Goal: Task Accomplishment & Management: Manage account settings

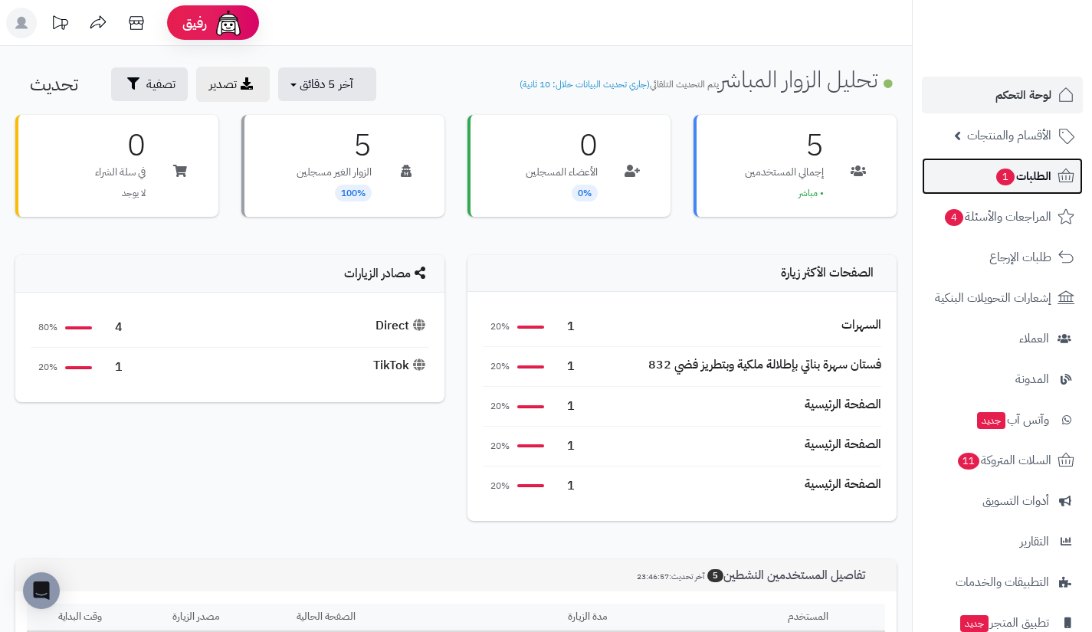
click at [1019, 177] on span "الطلبات 1" at bounding box center [1023, 176] width 57 height 21
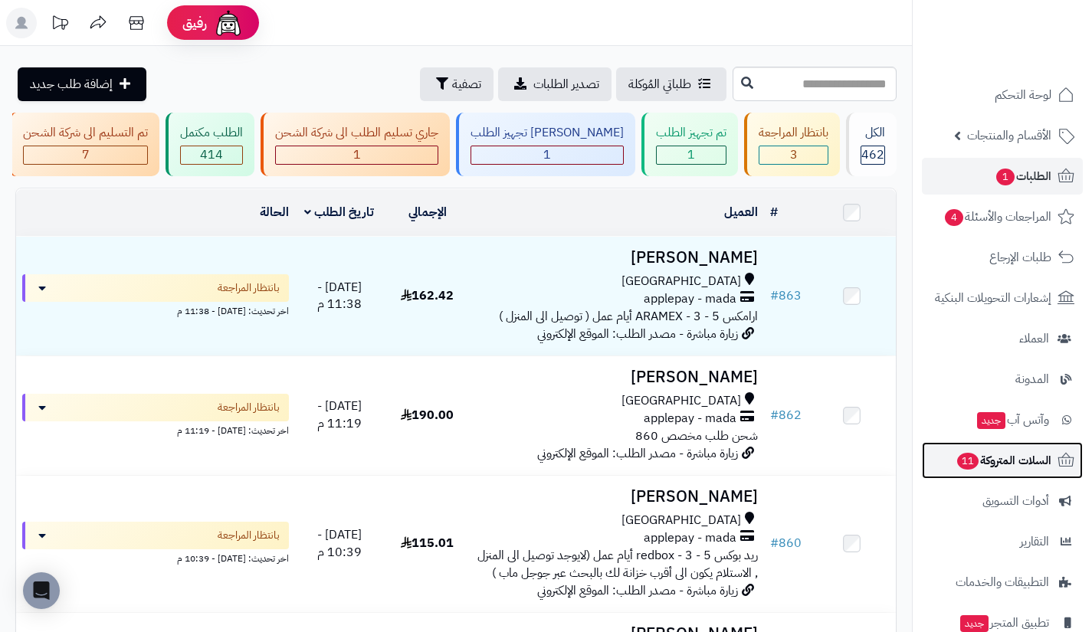
click at [974, 463] on span "11" at bounding box center [967, 461] width 21 height 17
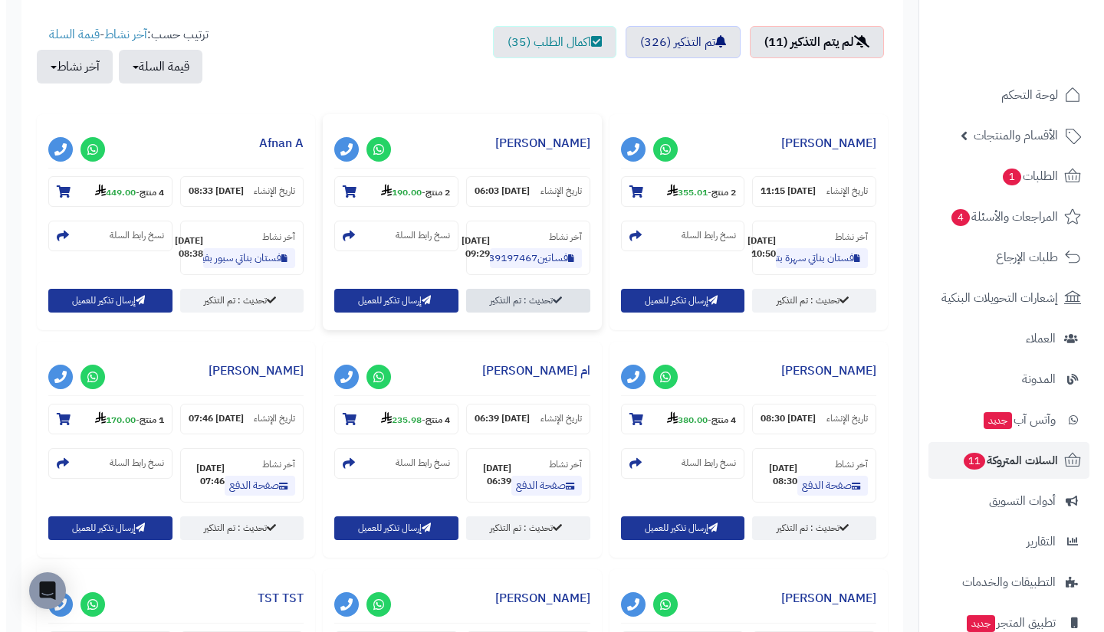
scroll to position [551, 0]
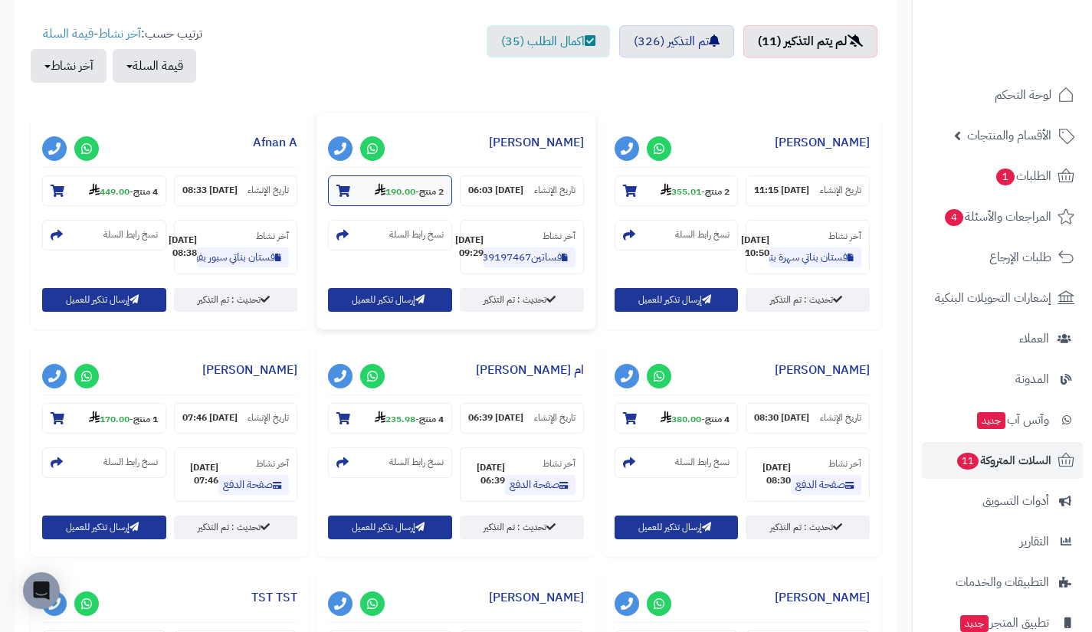
click at [400, 188] on strong "190.00" at bounding box center [395, 192] width 41 height 14
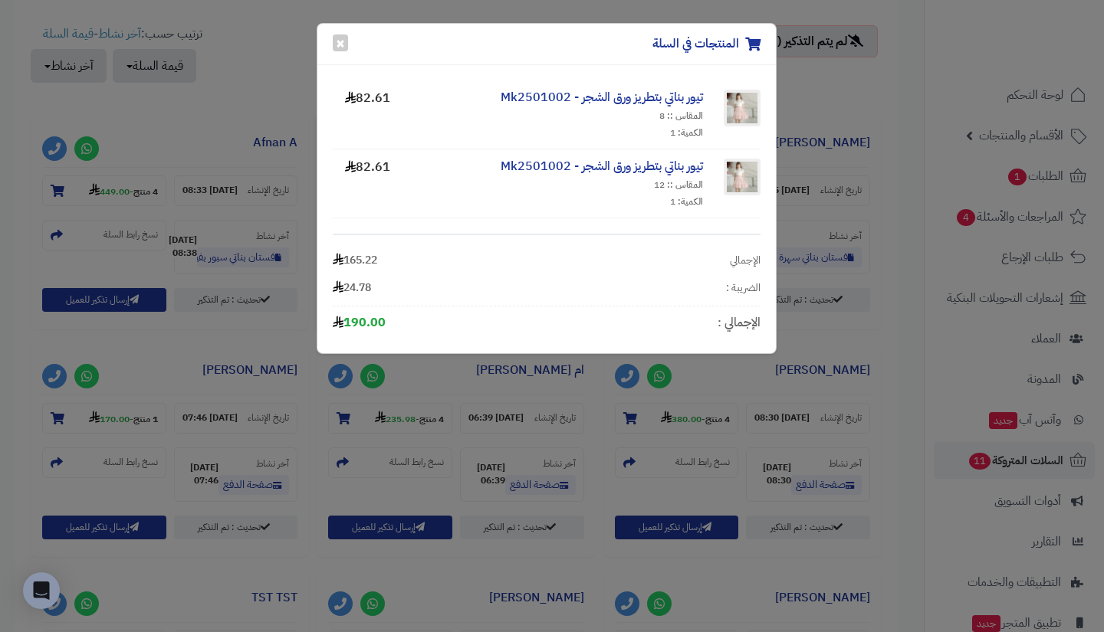
click at [223, 113] on div "المنتجات في السلة × تيور بناتي بتطريز ورق الشجر - Mk2501002 المقاس :: 8 الكمية:…" at bounding box center [552, 316] width 1104 height 632
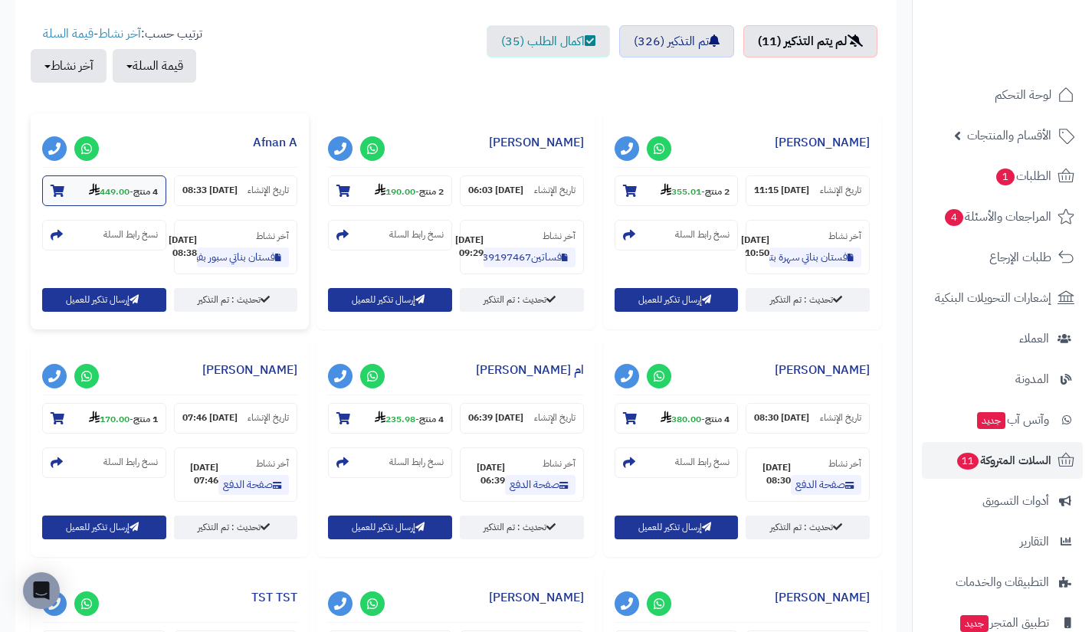
click at [112, 188] on strong "449.00" at bounding box center [109, 192] width 41 height 14
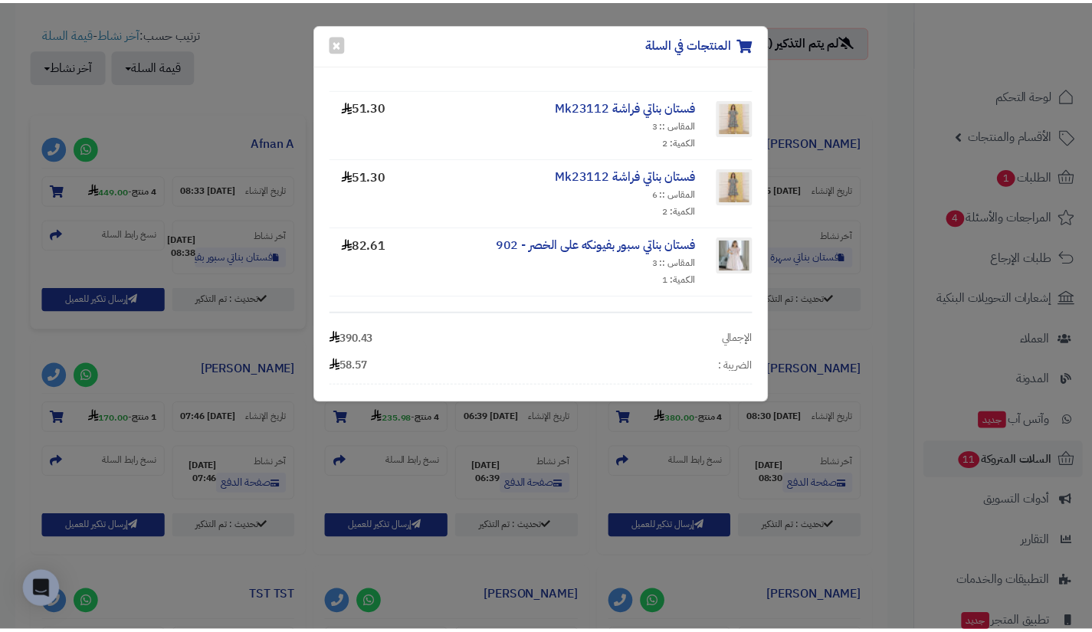
scroll to position [0, 0]
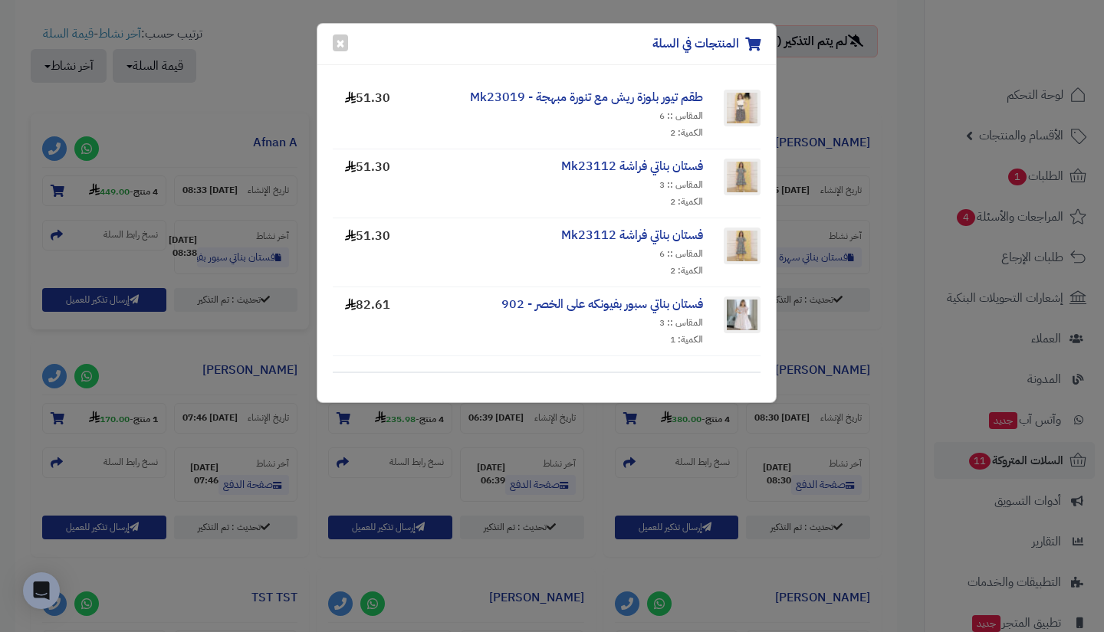
click at [277, 114] on div "المنتجات في السلة × طقم تيور بلوزة ريش مع تنورة مبهجة - Mk23019 المقاس :: 6 الك…" at bounding box center [552, 316] width 1104 height 632
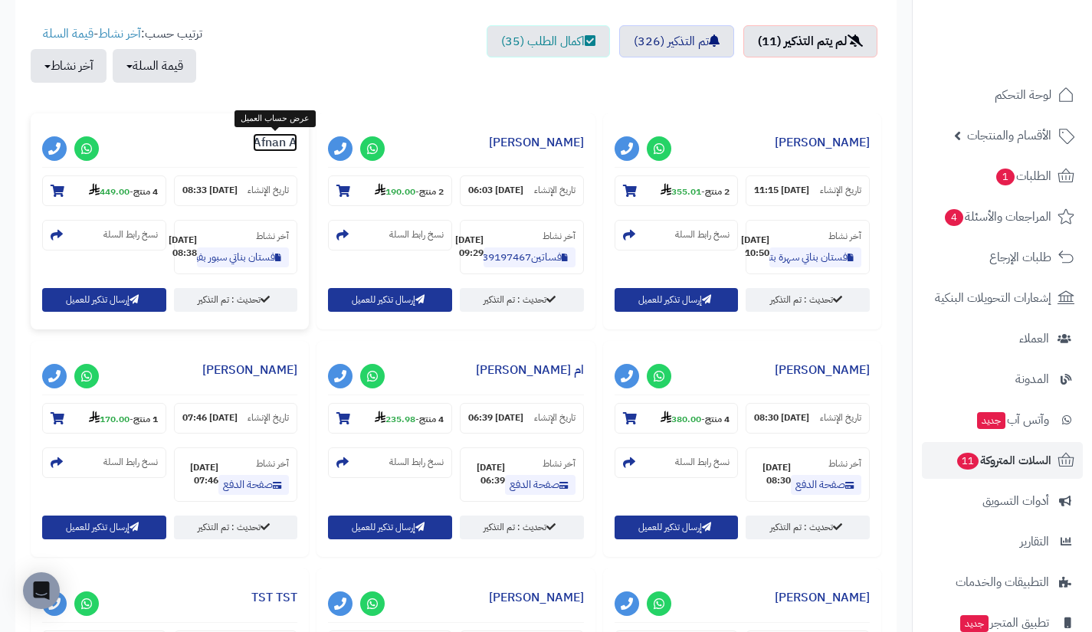
click at [276, 143] on link "Afnan A" at bounding box center [275, 142] width 44 height 18
click at [397, 191] on strong "190.00" at bounding box center [395, 192] width 41 height 14
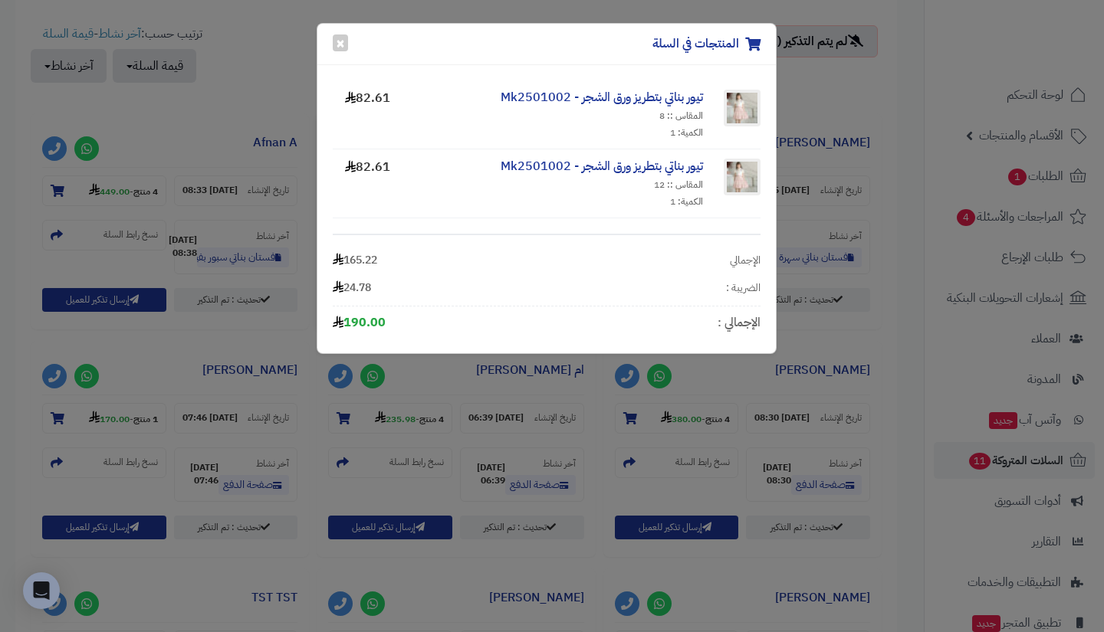
click at [294, 103] on div "المنتجات في السلة × تيور بناتي بتطريز ورق الشجر - Mk2501002 المقاس :: 8 الكمية:…" at bounding box center [552, 316] width 1104 height 632
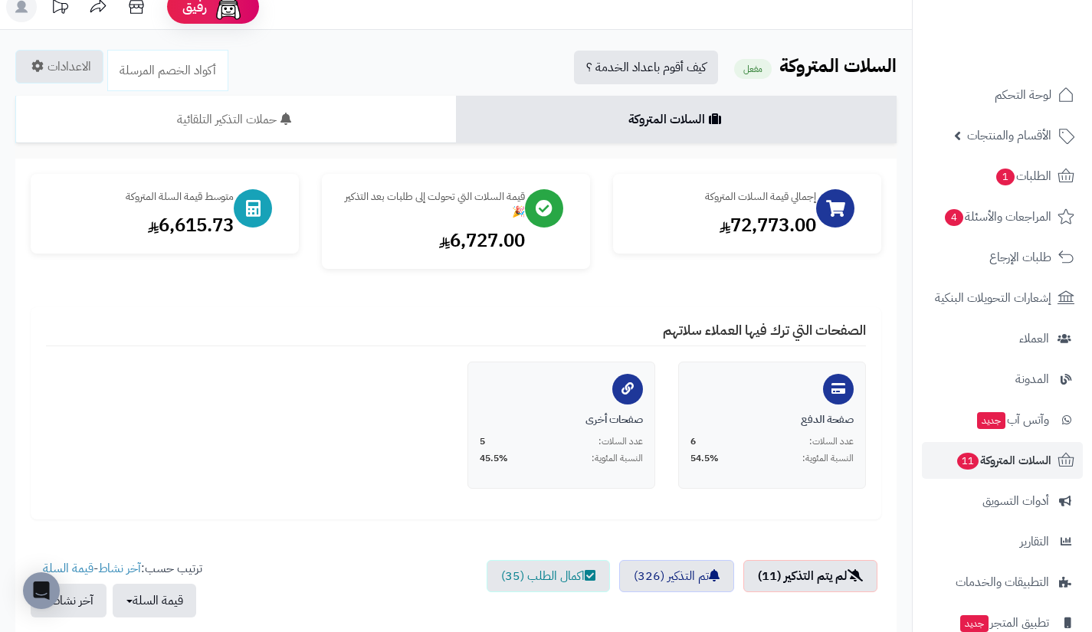
scroll to position [15, 0]
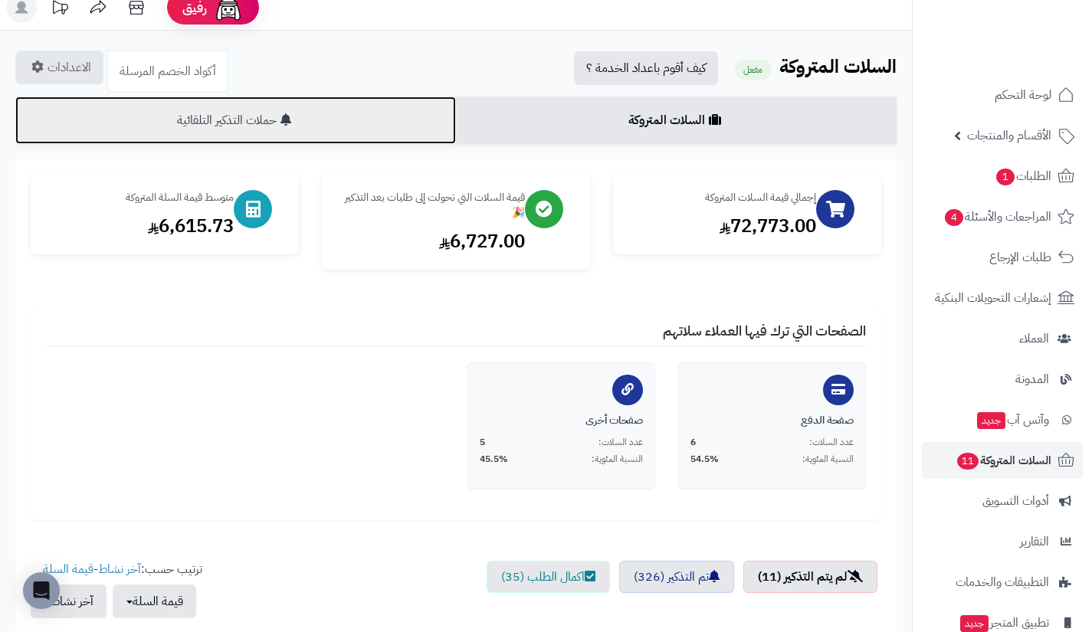
click at [343, 129] on link "حملات التذكير التلقائية" at bounding box center [235, 121] width 441 height 48
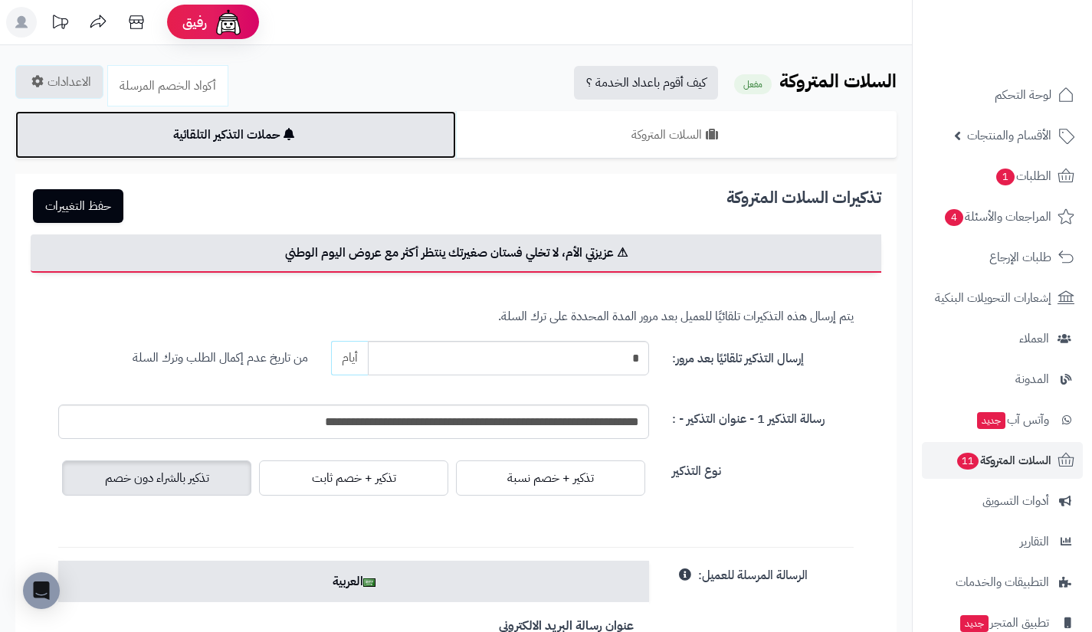
scroll to position [0, 0]
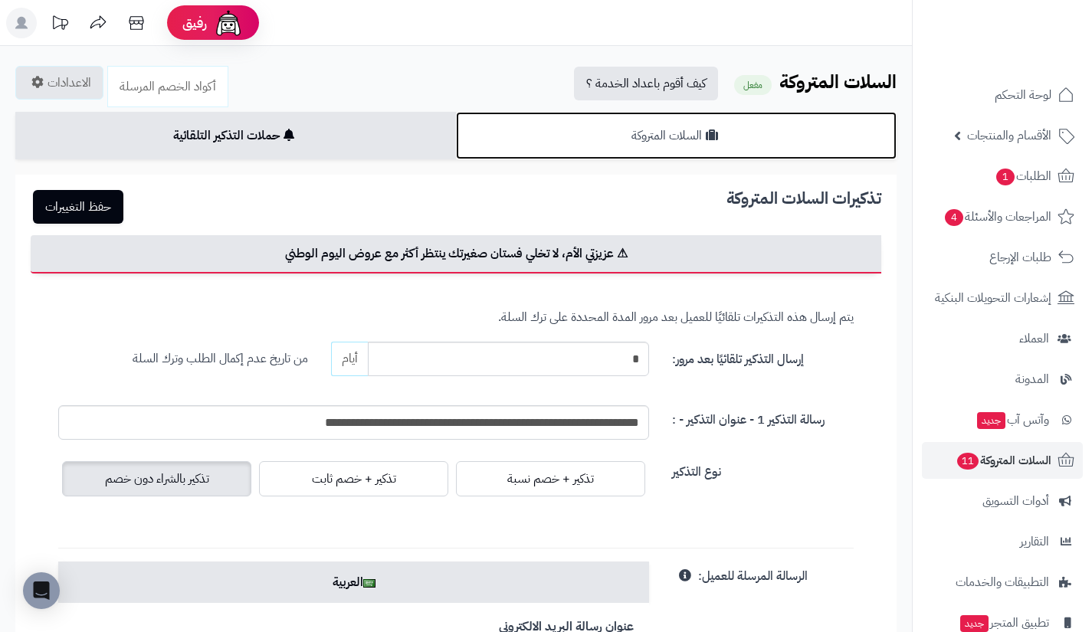
click at [567, 134] on link "السلات المتروكة" at bounding box center [676, 136] width 441 height 48
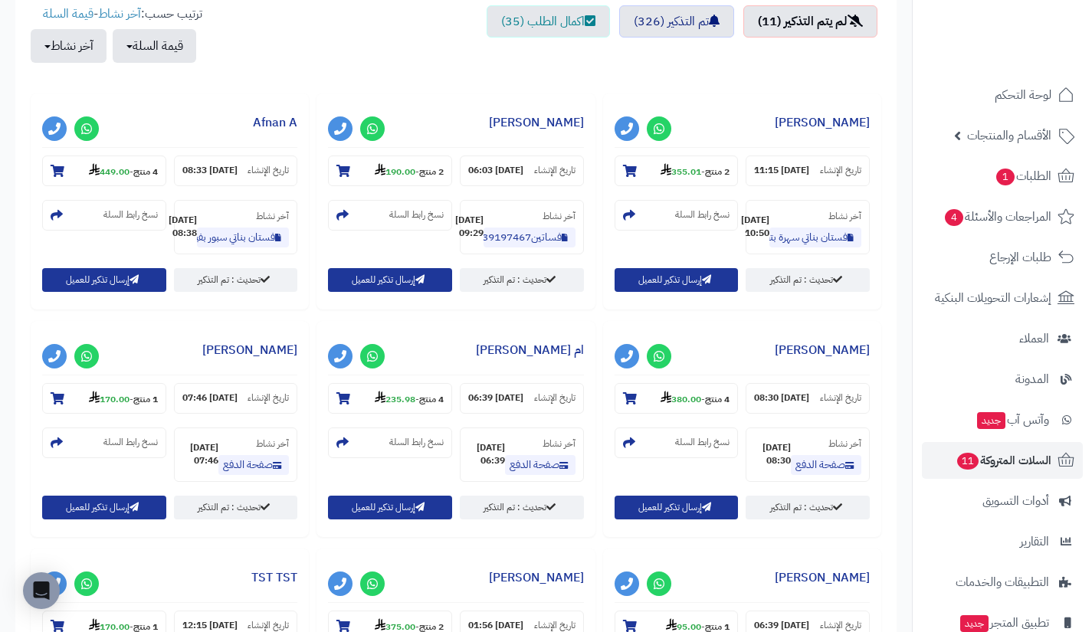
scroll to position [572, 0]
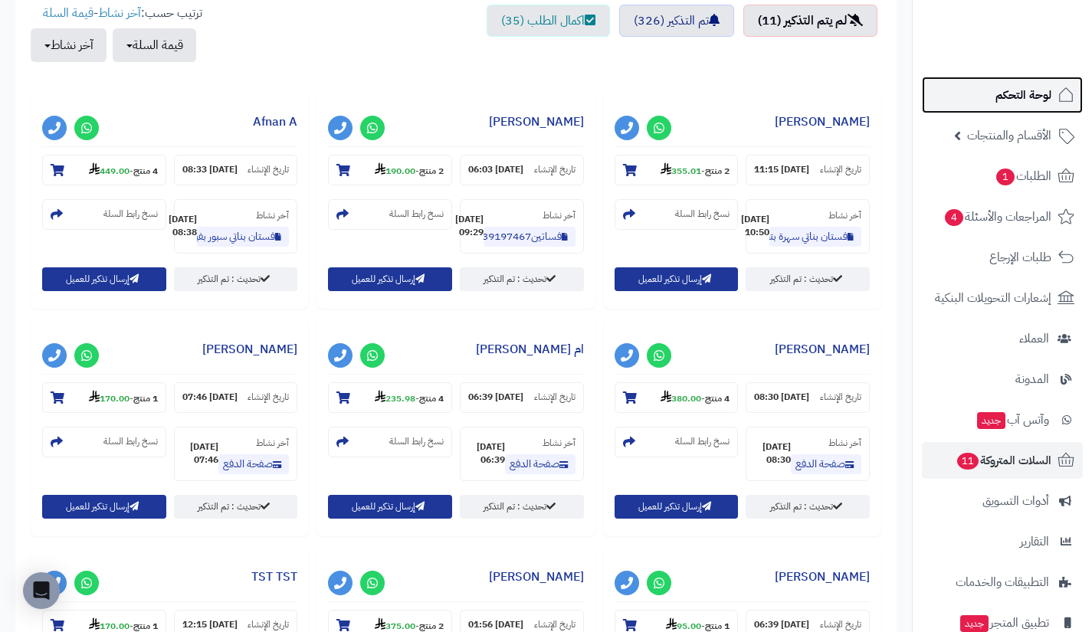
click at [998, 105] on span "لوحة التحكم" at bounding box center [1024, 94] width 56 height 21
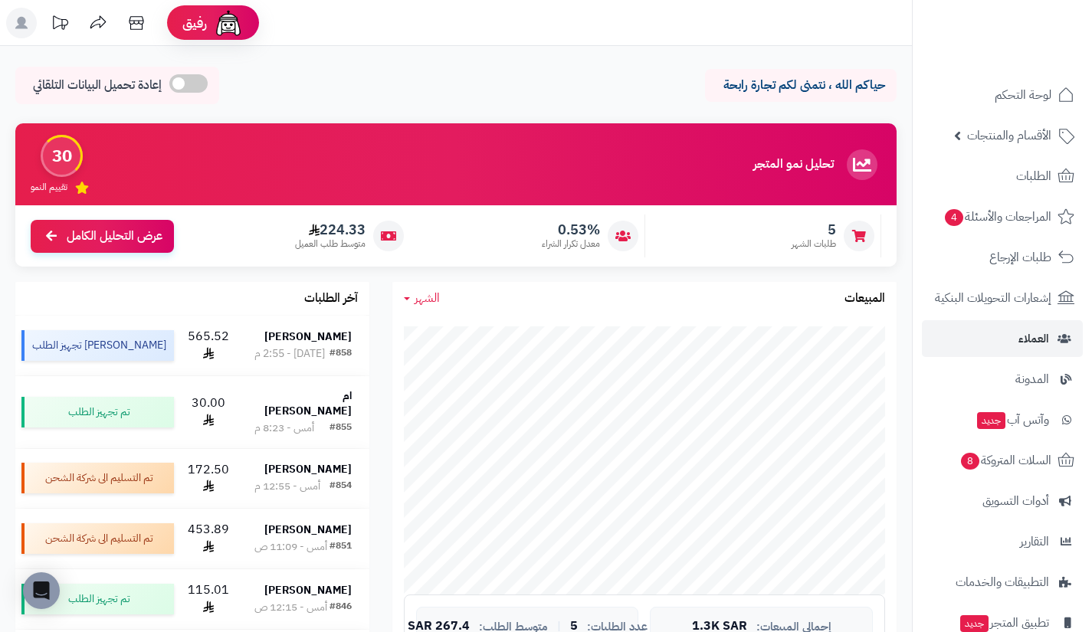
scroll to position [21, 0]
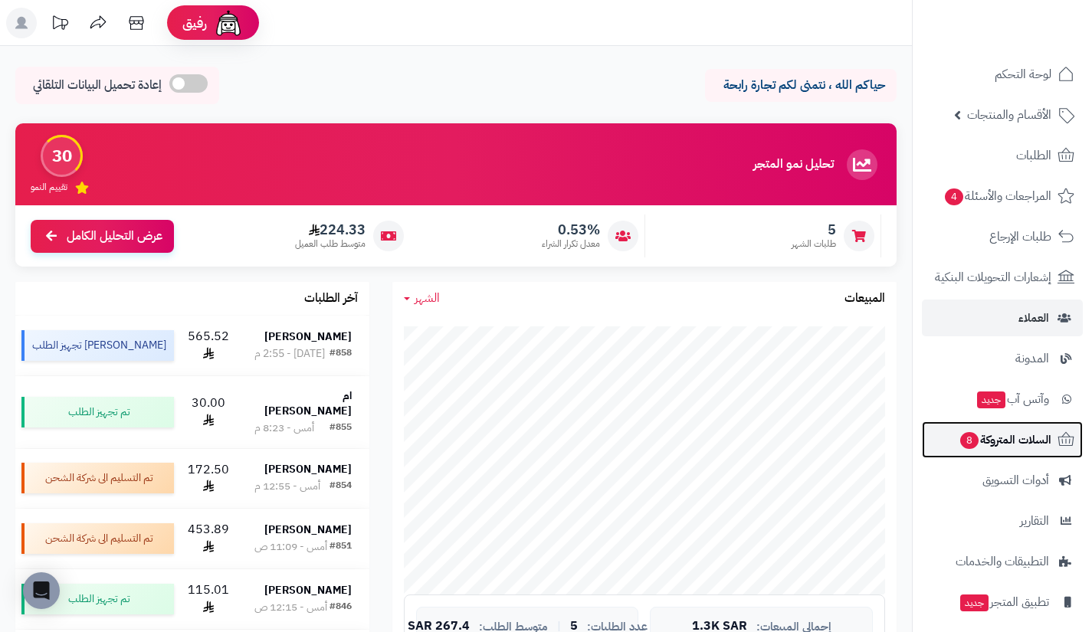
click at [984, 454] on link "السلات المتروكة 8" at bounding box center [1002, 440] width 161 height 37
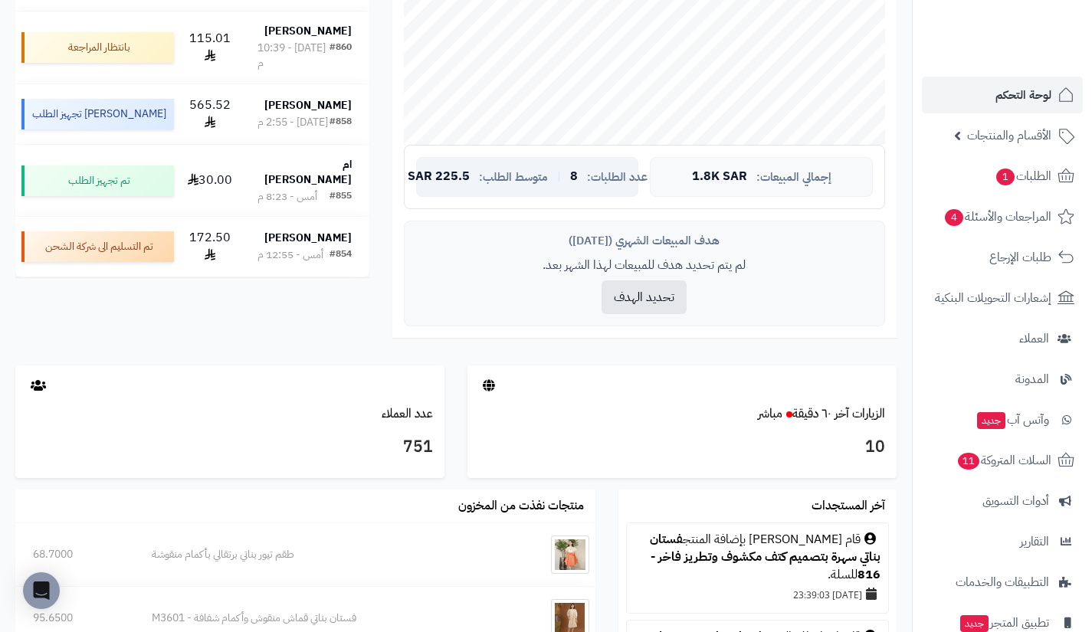
scroll to position [454, 0]
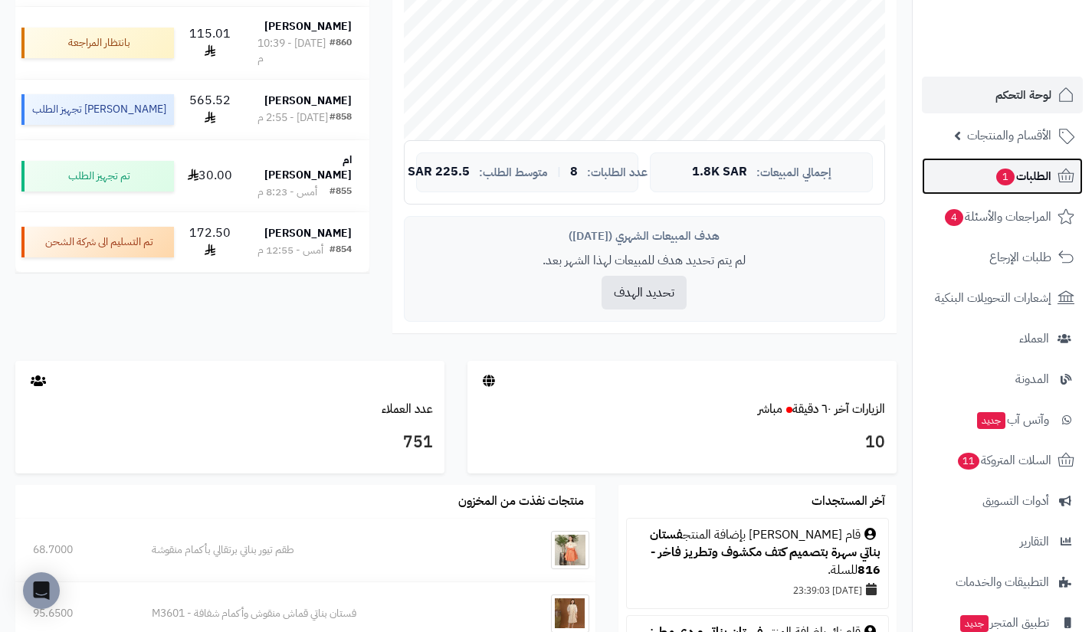
click at [996, 181] on span "1" at bounding box center [1005, 178] width 19 height 18
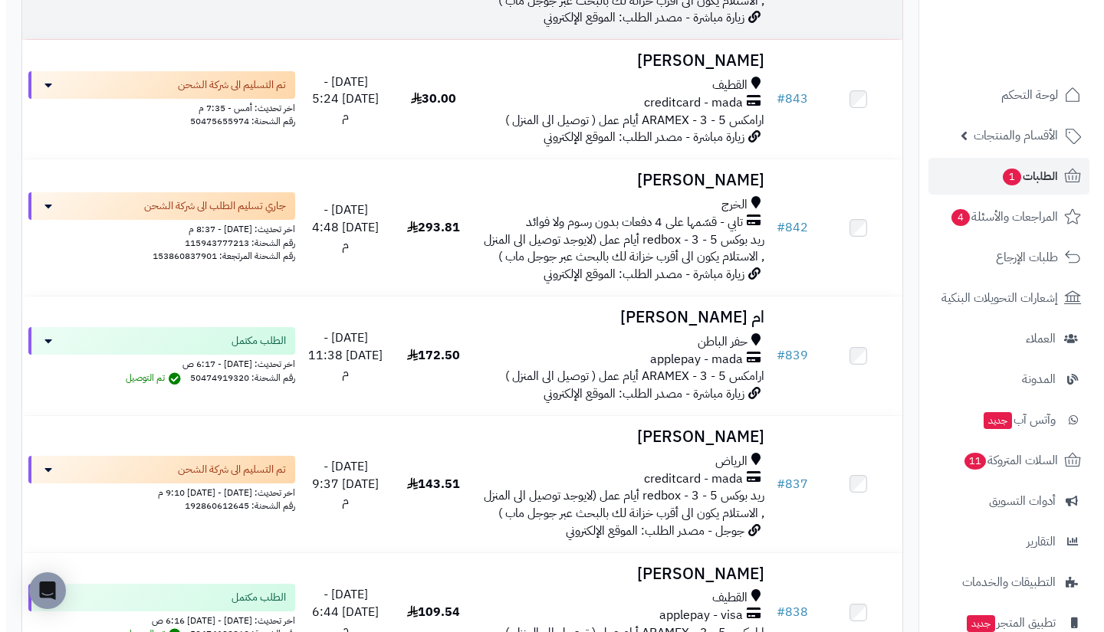
scroll to position [1190, 0]
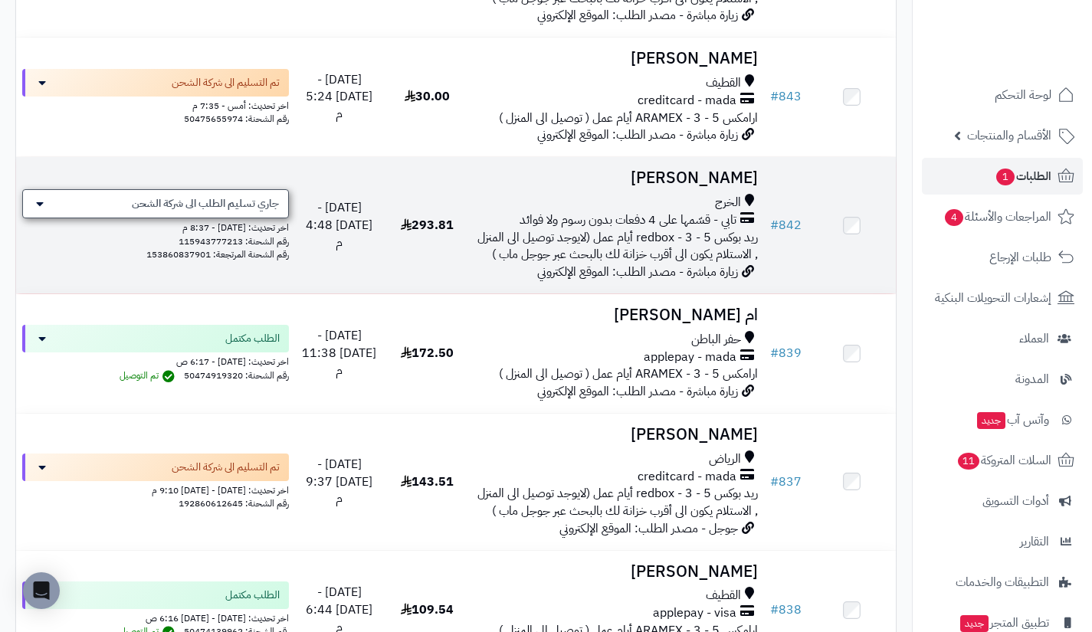
click at [258, 212] on span "جاري تسليم الطلب الى شركة الشحن" at bounding box center [205, 203] width 147 height 15
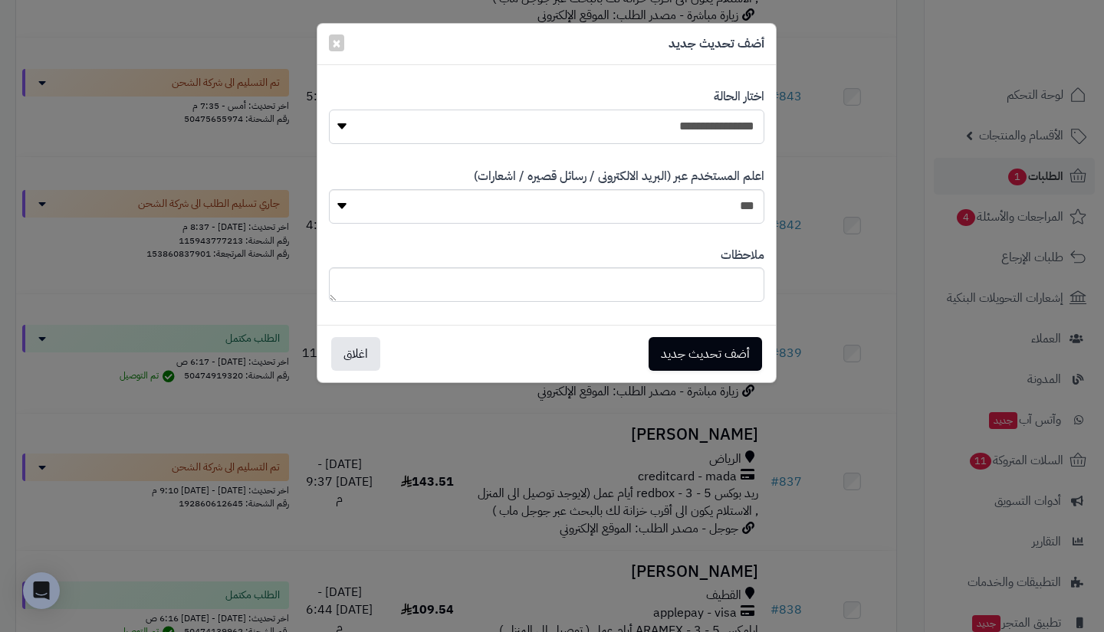
click at [672, 131] on select "**********" at bounding box center [546, 127] width 435 height 34
select select "**"
click at [329, 110] on select "**********" at bounding box center [546, 127] width 435 height 34
click at [372, 357] on button "اغلاق" at bounding box center [355, 353] width 49 height 34
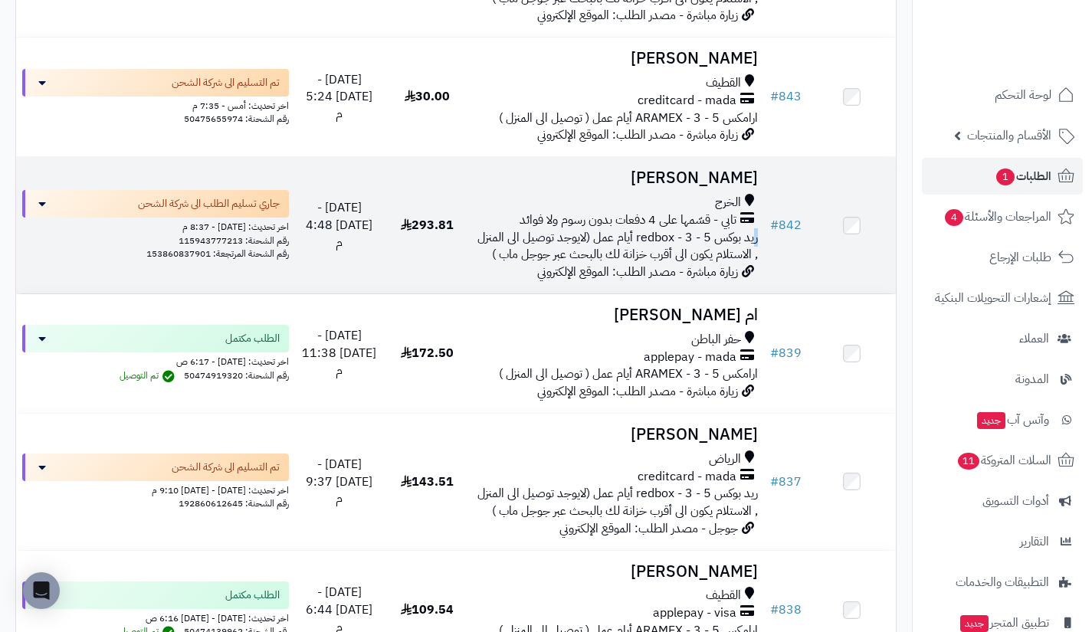
drag, startPoint x: 776, startPoint y: 238, endPoint x: 756, endPoint y: 244, distance: 21.6
click at [756, 244] on td "Malak Aldosari الخرج تابي - قسّمها على 4 دفعات بدون رسوم ولا فوائد ريد بوكس red…" at bounding box center [617, 225] width 293 height 136
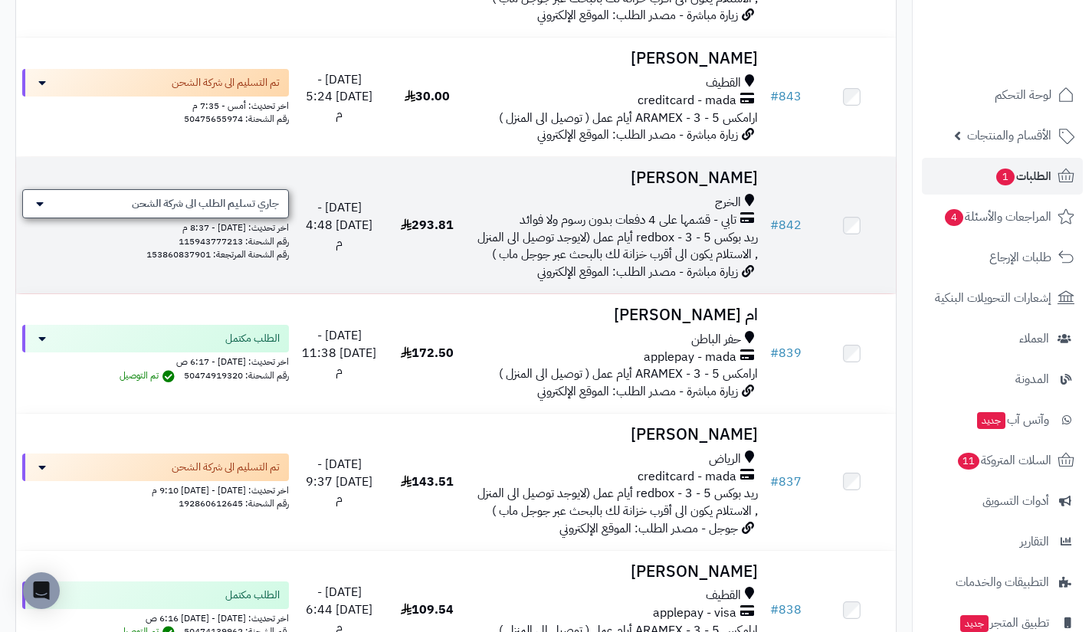
click at [251, 218] on div "جاري تسليم الطلب الى شركة الشحن" at bounding box center [155, 203] width 267 height 29
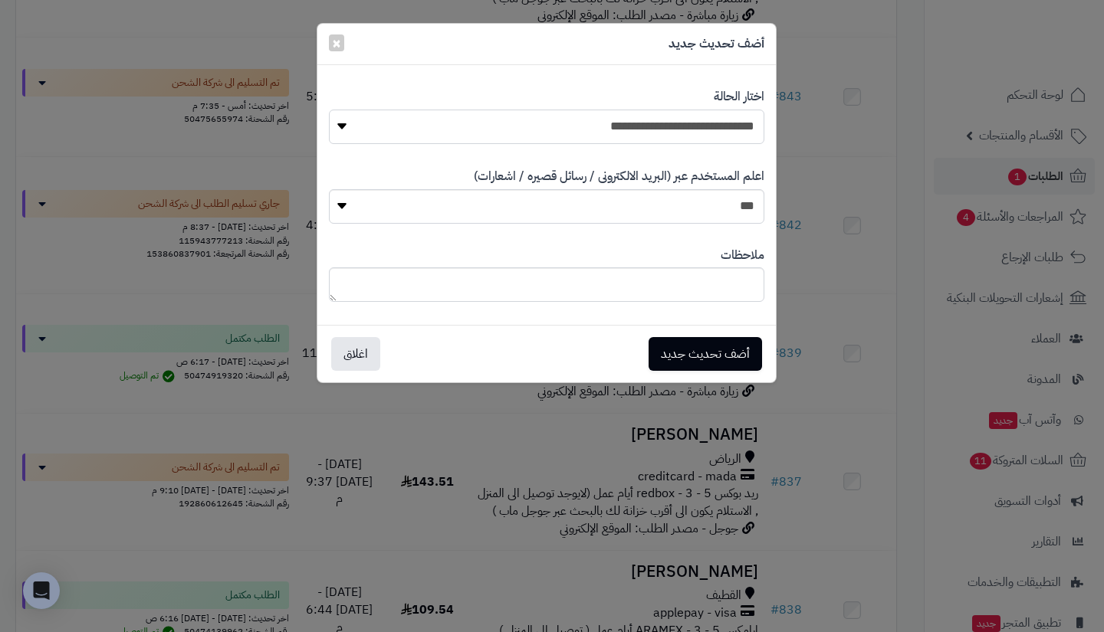
click at [637, 126] on select "**********" at bounding box center [546, 127] width 435 height 34
click at [649, 114] on select "**********" at bounding box center [546, 127] width 435 height 34
click at [684, 201] on select "*** **" at bounding box center [546, 206] width 435 height 34
select select "*"
click at [329, 189] on select "*** **" at bounding box center [546, 206] width 435 height 34
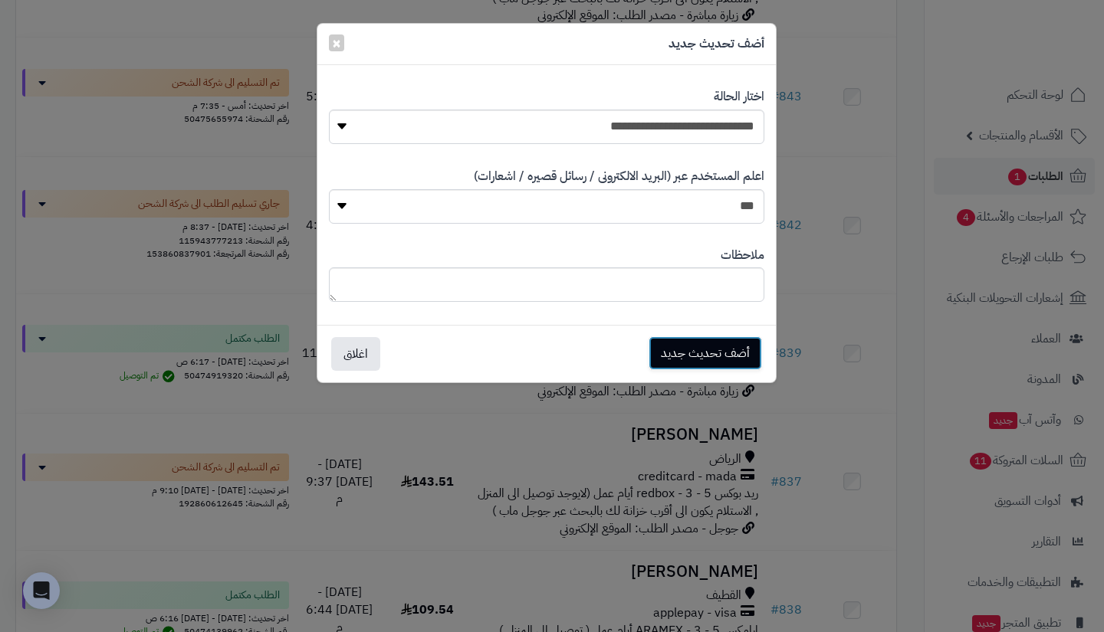
click at [715, 359] on button "أضف تحديث جديد" at bounding box center [704, 353] width 113 height 34
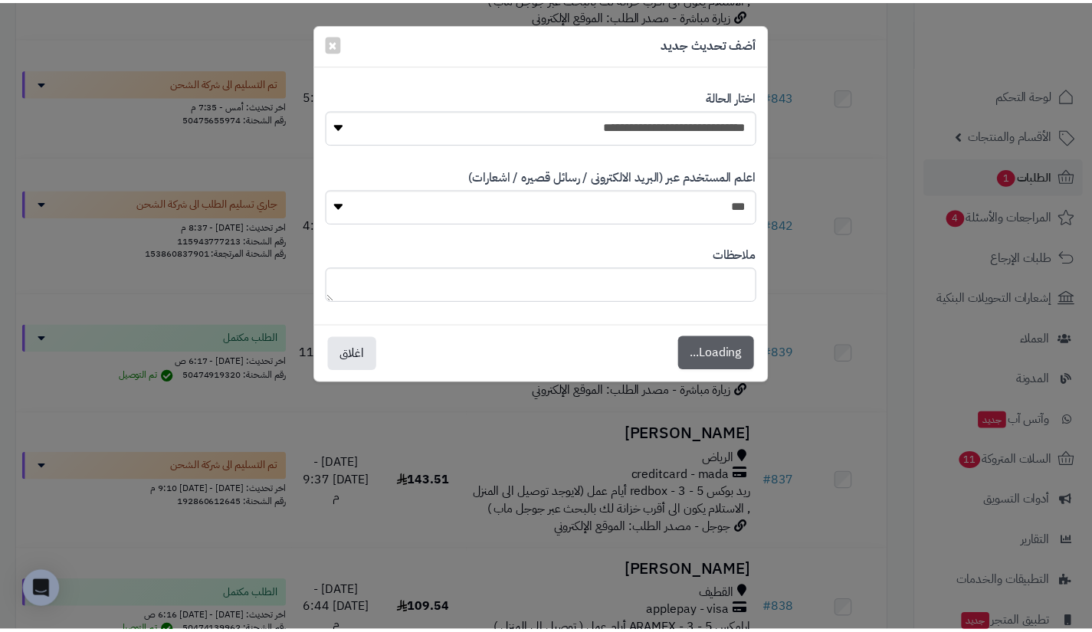
scroll to position [1240, 0]
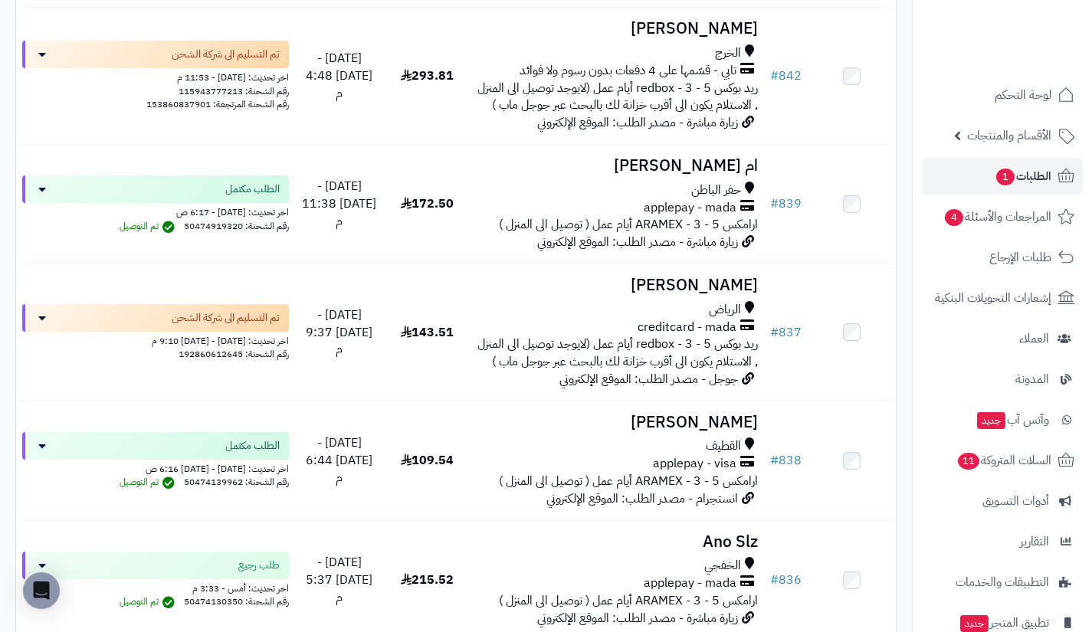
scroll to position [1341, 0]
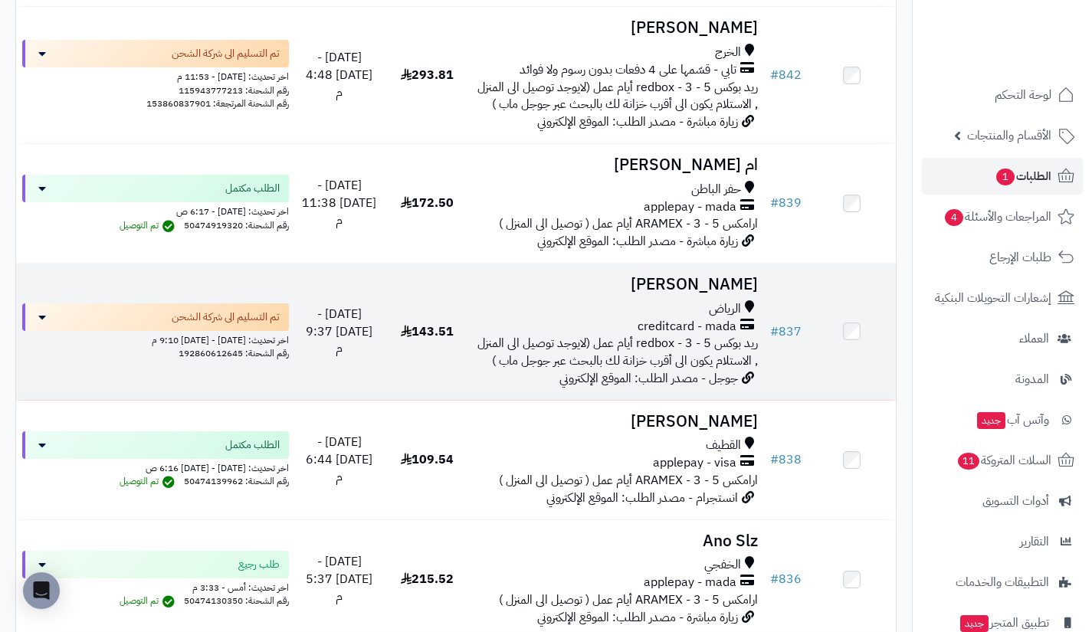
click at [742, 335] on icon at bounding box center [747, 327] width 14 height 18
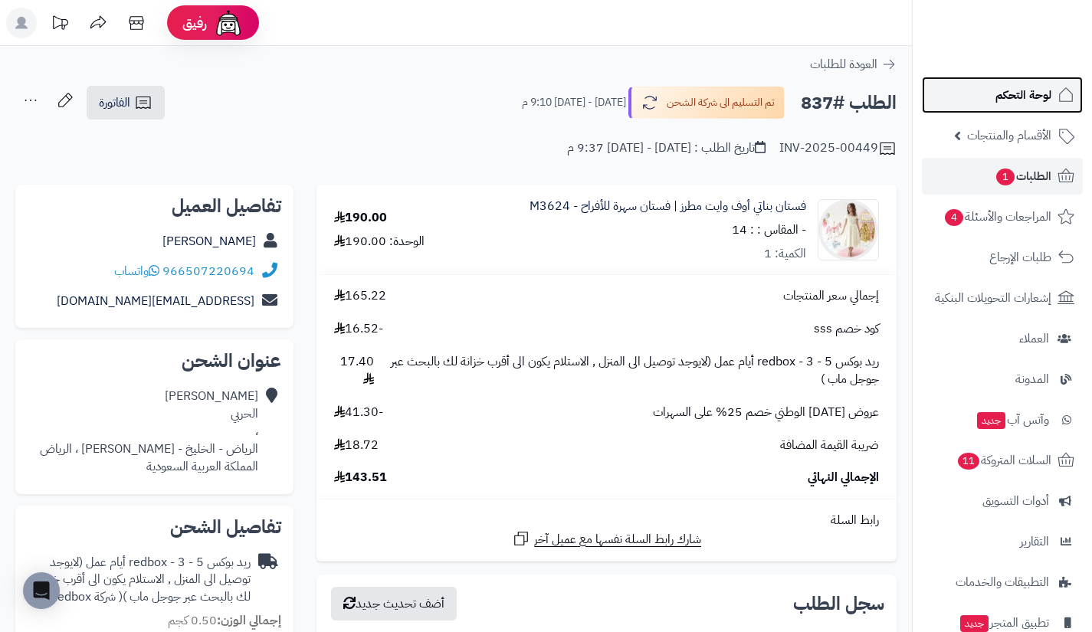
click at [985, 95] on link "لوحة التحكم" at bounding box center [1002, 95] width 161 height 37
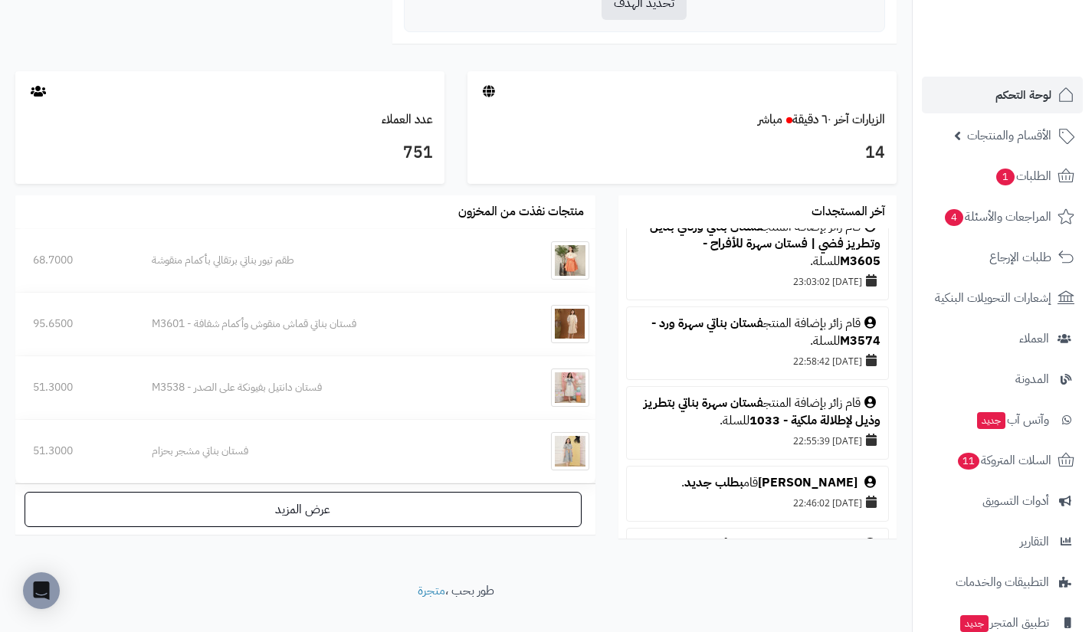
scroll to position [382, 0]
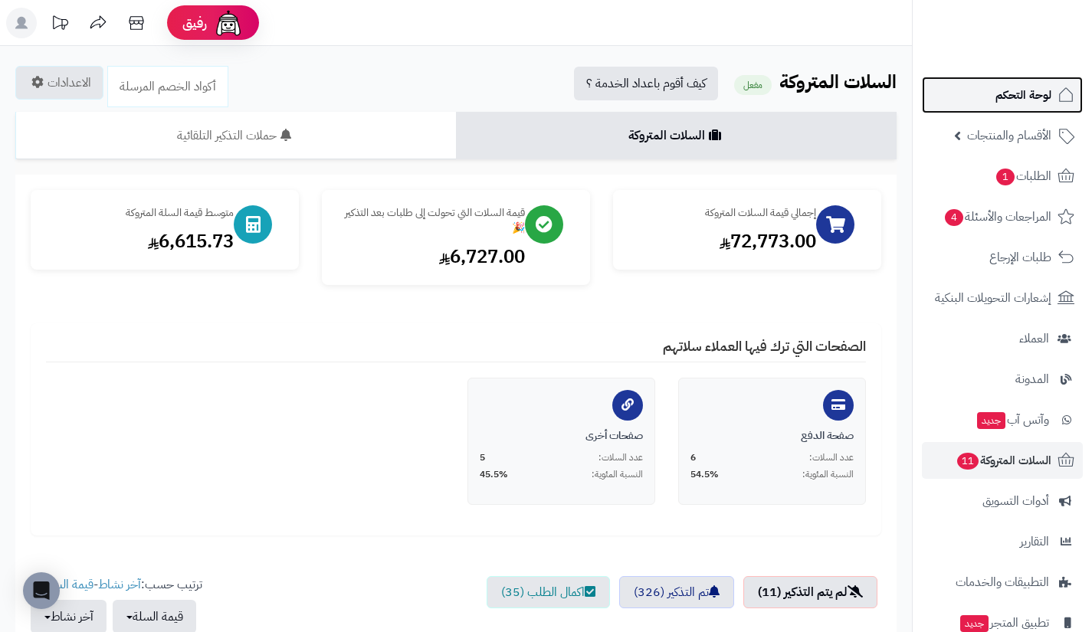
click at [989, 85] on link "لوحة التحكم" at bounding box center [1002, 95] width 161 height 37
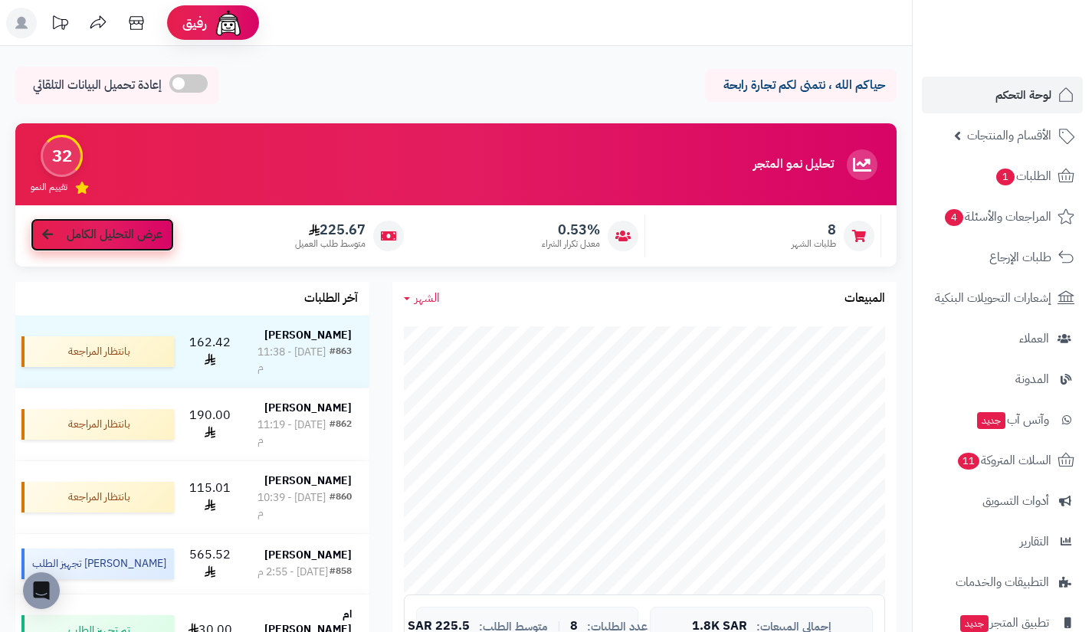
click at [89, 233] on span "عرض التحليل الكامل" at bounding box center [115, 235] width 96 height 18
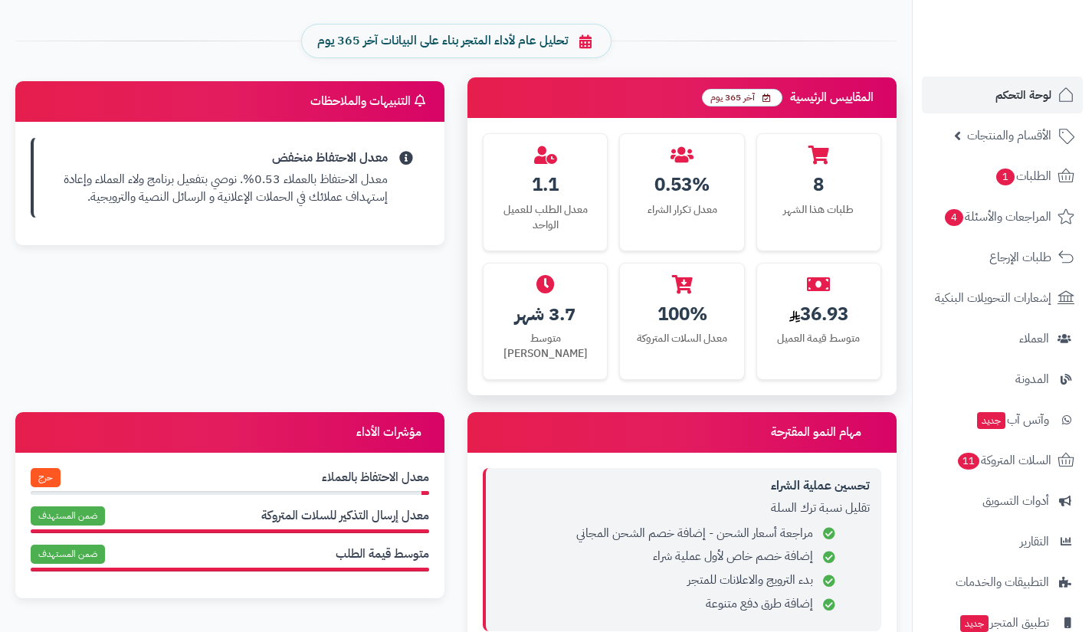
scroll to position [653, 0]
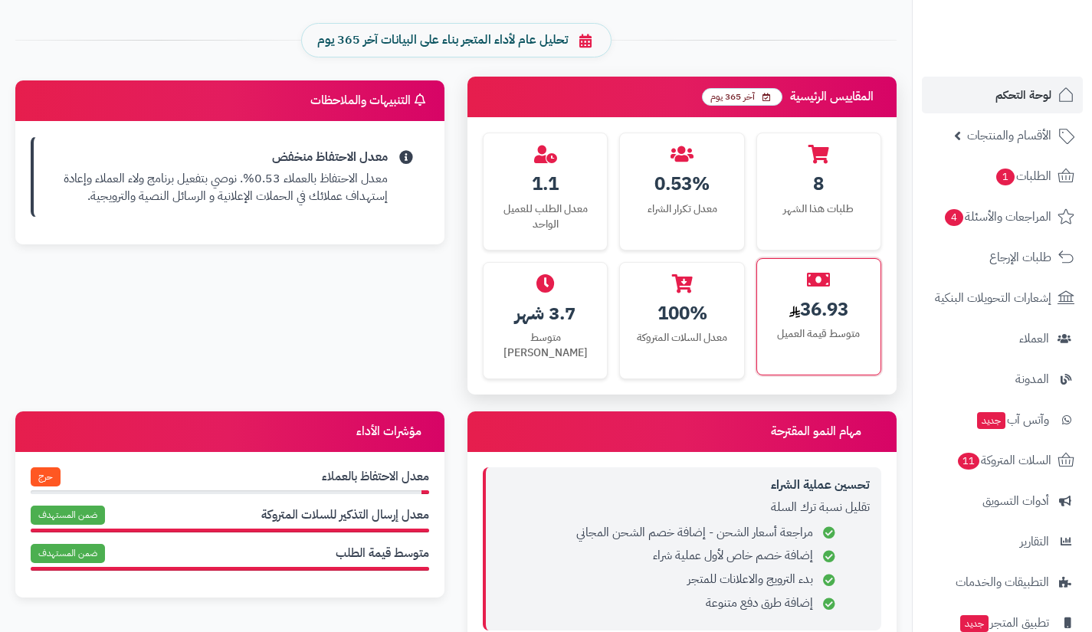
click at [824, 335] on div "متوسط قيمة العميل" at bounding box center [819, 334] width 100 height 15
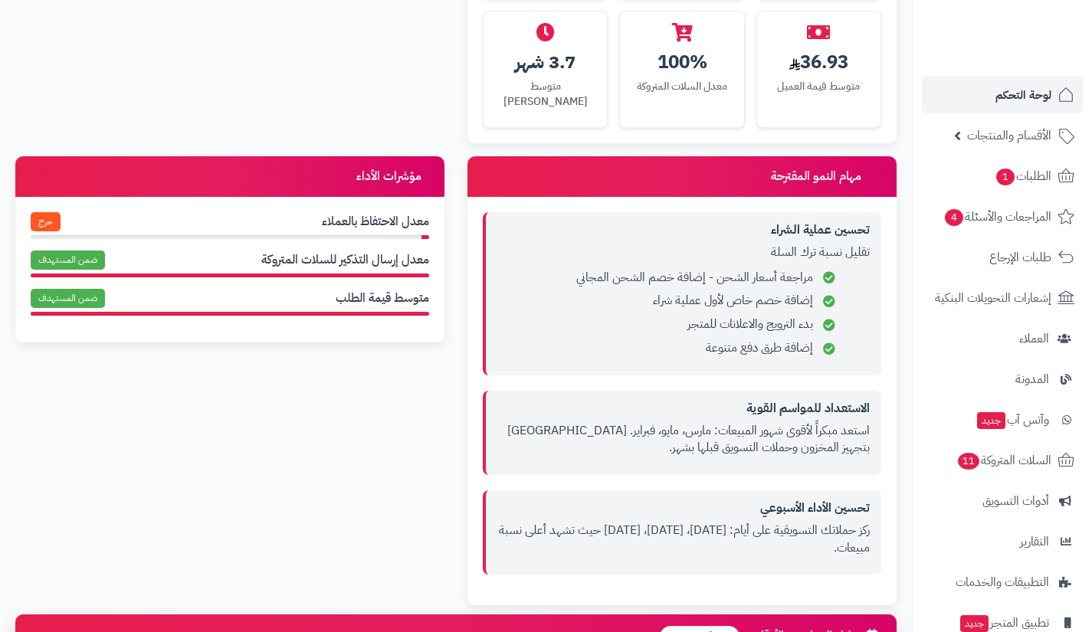
scroll to position [907, 0]
